Goal: Task Accomplishment & Management: Use online tool/utility

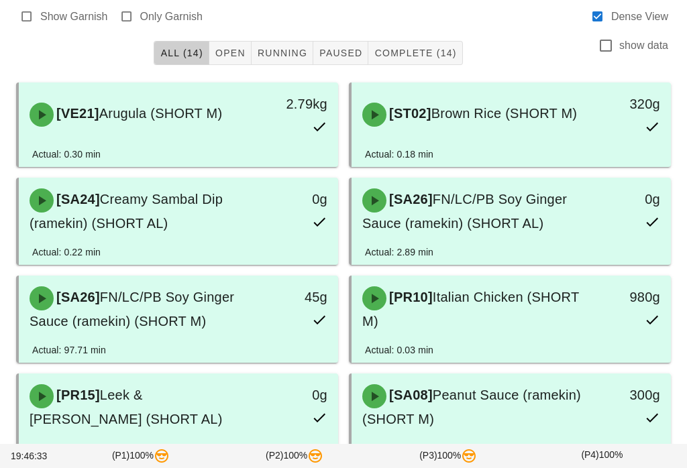
scroll to position [91, 0]
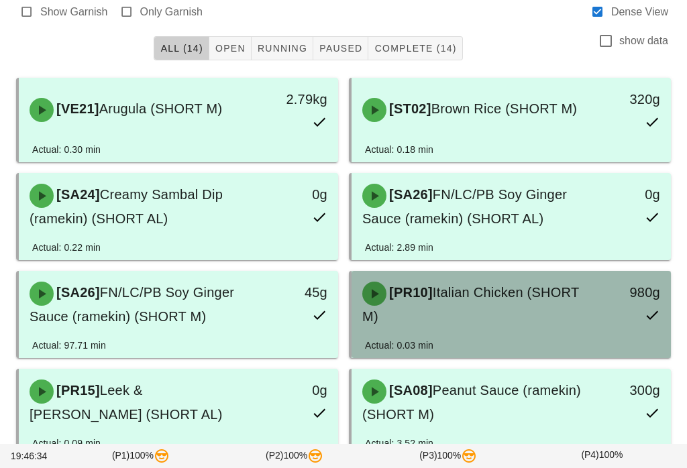
click at [512, 321] on div "[PR10] Italian Chicken (SHORT M)" at bounding box center [471, 305] width 235 height 62
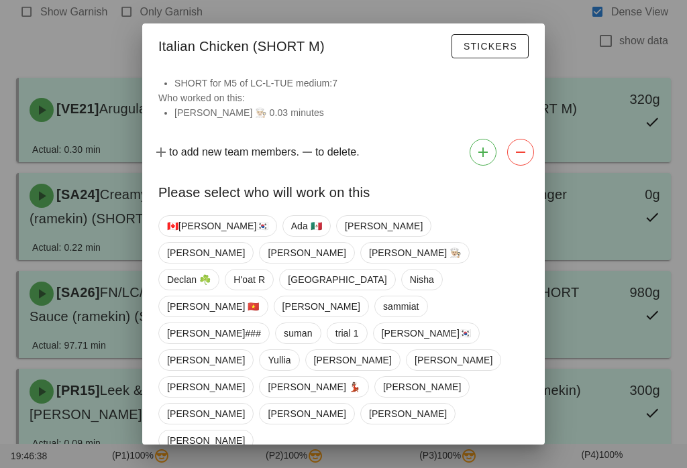
click at [92, 314] on div at bounding box center [343, 234] width 687 height 468
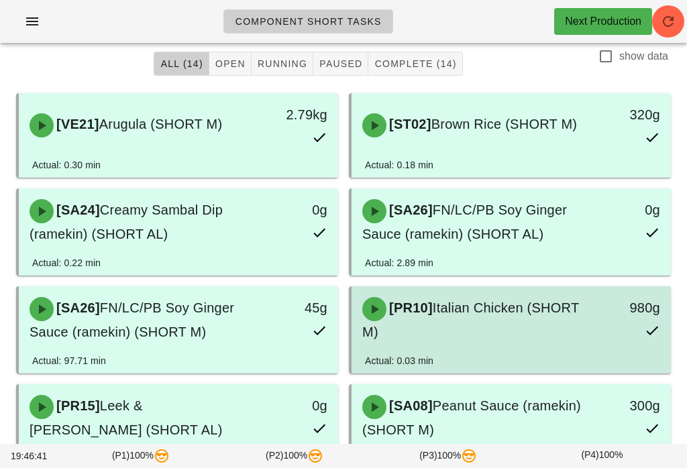
scroll to position [78, 0]
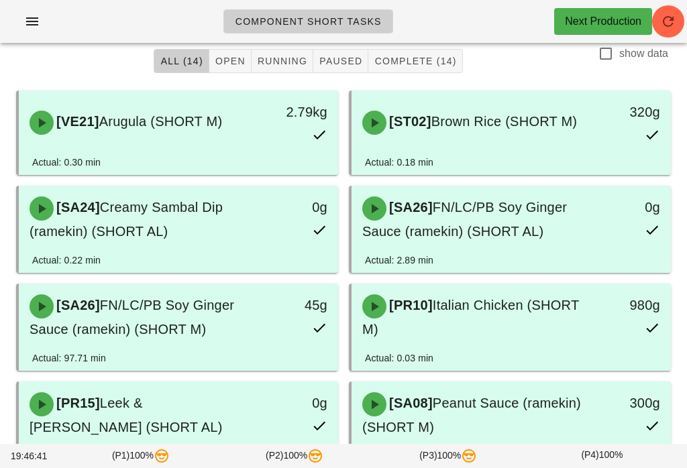
click at [436, 50] on button "Complete (14)" at bounding box center [415, 61] width 94 height 24
click at [415, 64] on span "Complete (14)" at bounding box center [414, 61] width 82 height 11
click at [190, 65] on span "All (14)" at bounding box center [181, 61] width 43 height 11
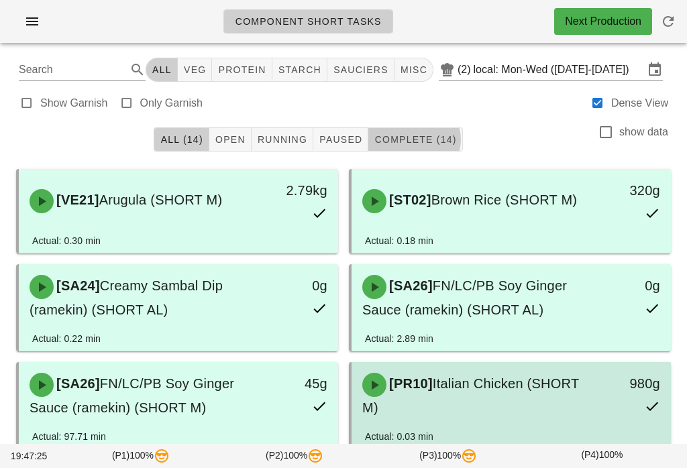
click at [502, 402] on div "[PR10] Italian Chicken (SHORT M)" at bounding box center [471, 396] width 235 height 62
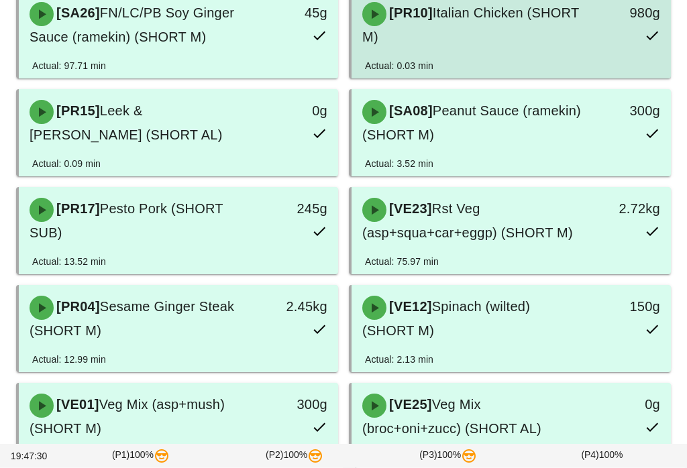
scroll to position [449, 0]
